Goal: Check status: Check status

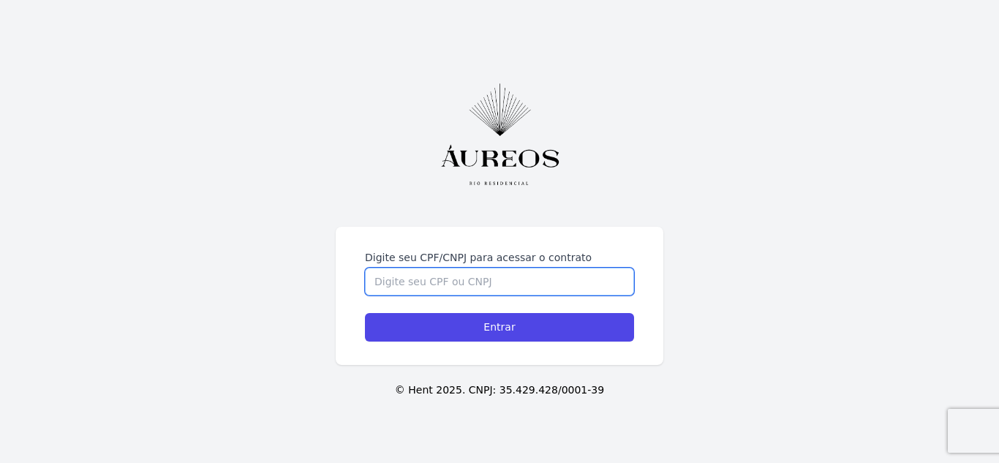
click at [509, 279] on input "Digite seu CPF/CNPJ para acessar o contrato" at bounding box center [499, 282] width 269 height 28
type input "09367769784"
click at [365, 313] on input "Entrar" at bounding box center [499, 327] width 269 height 29
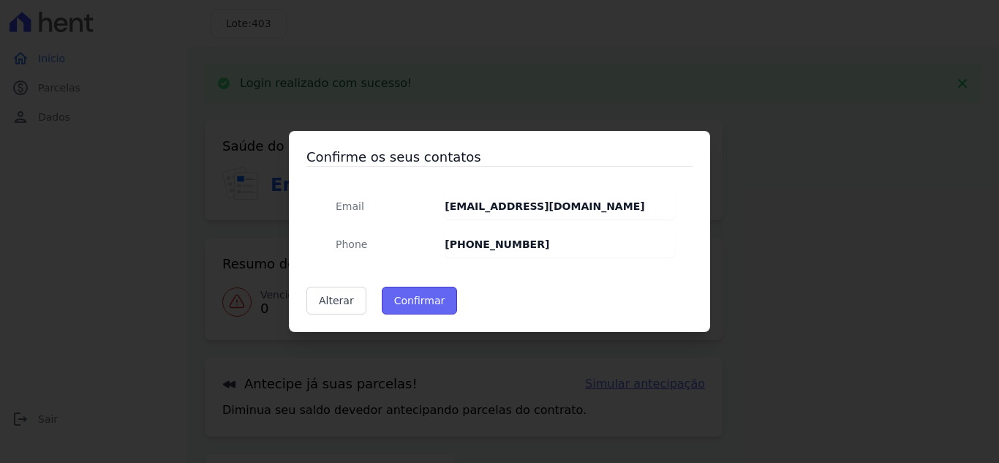
click at [438, 303] on button "Confirmar" at bounding box center [420, 301] width 76 height 28
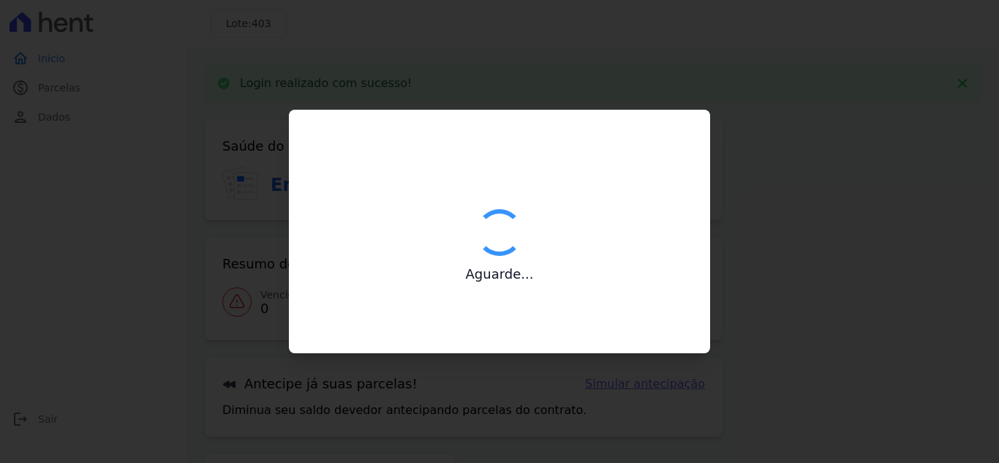
type input "Contatos confirmados com sucesso."
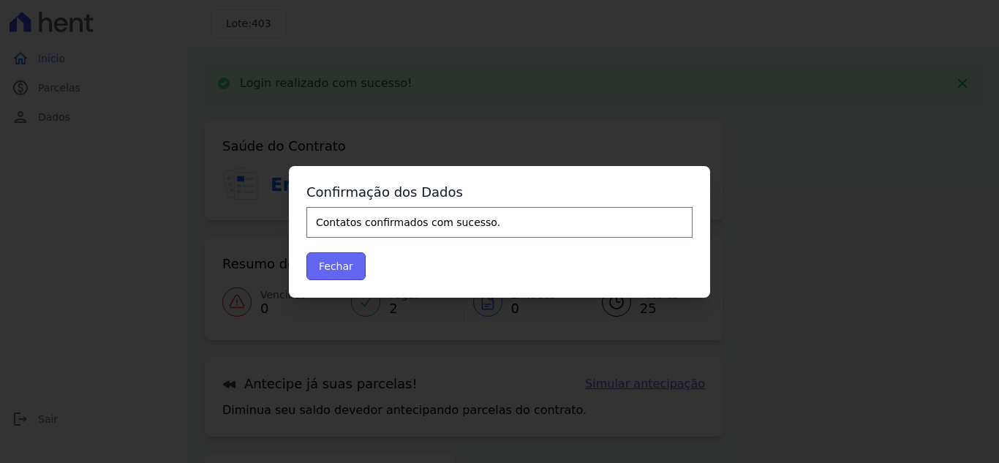
click at [340, 265] on button "Fechar" at bounding box center [335, 266] width 59 height 28
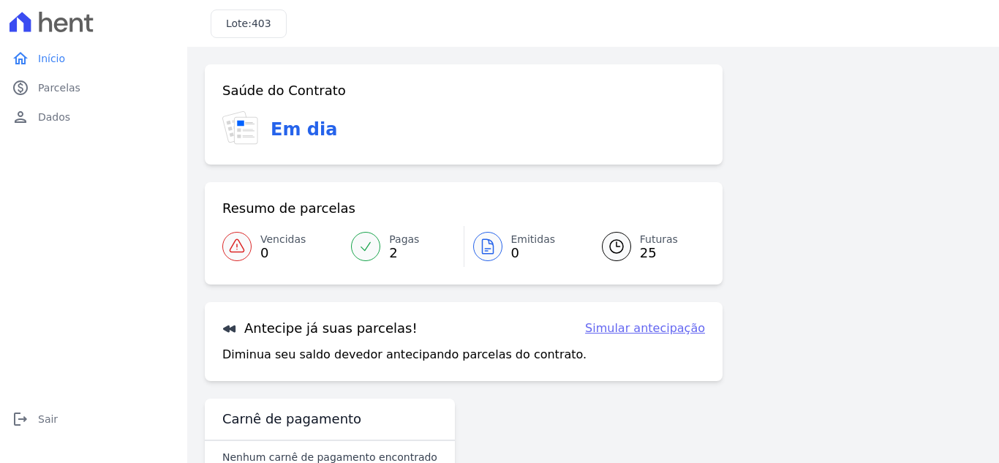
click at [646, 247] on span "25" at bounding box center [659, 253] width 38 height 12
